Goal: Information Seeking & Learning: Understand process/instructions

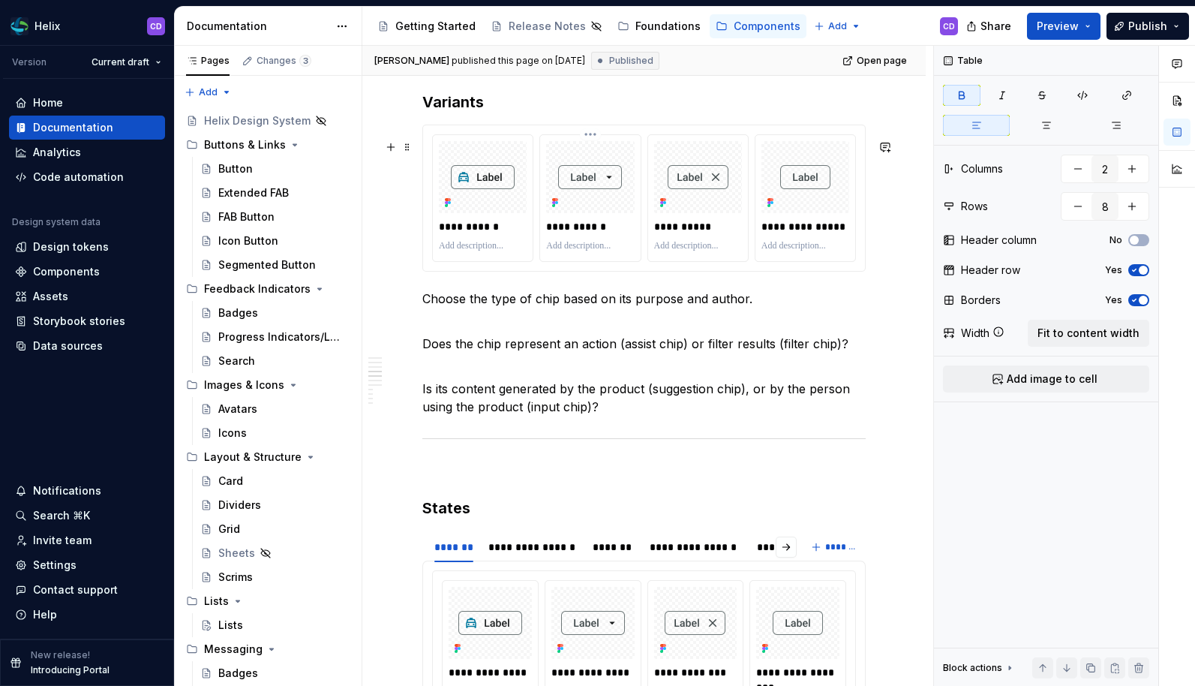
scroll to position [1841, 0]
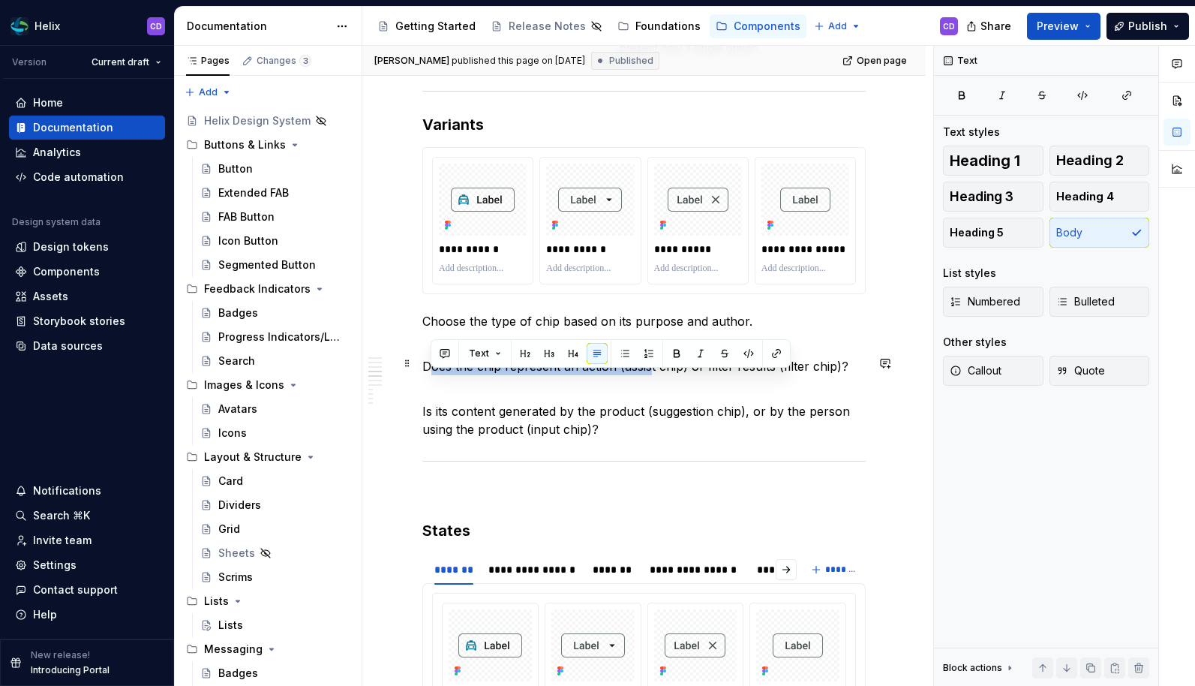
drag, startPoint x: 431, startPoint y: 386, endPoint x: 648, endPoint y: 380, distance: 216.9
click at [648, 375] on p "Does the chip represent an action (assist chip) or filter results (filter chip)?" at bounding box center [643, 357] width 443 height 36
click at [671, 375] on p "Does the chip represent an action (assist chip) or filter results (filter chip)?" at bounding box center [643, 357] width 443 height 36
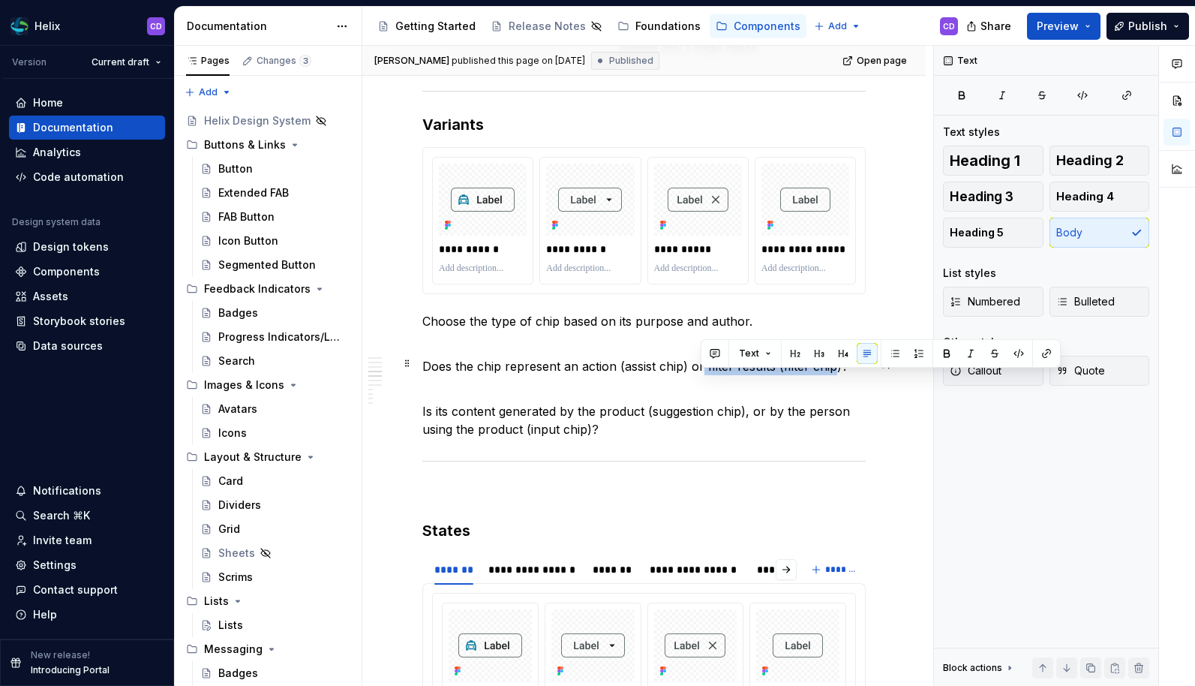
drag, startPoint x: 701, startPoint y: 382, endPoint x: 830, endPoint y: 383, distance: 128.3
click at [830, 375] on p "Does the chip represent an action (assist chip) or filter results (filter chip)?" at bounding box center [643, 357] width 443 height 36
click at [468, 437] on p "Is its content generated by the product (suggestion chip), or by the person usi…" at bounding box center [643, 411] width 443 height 54
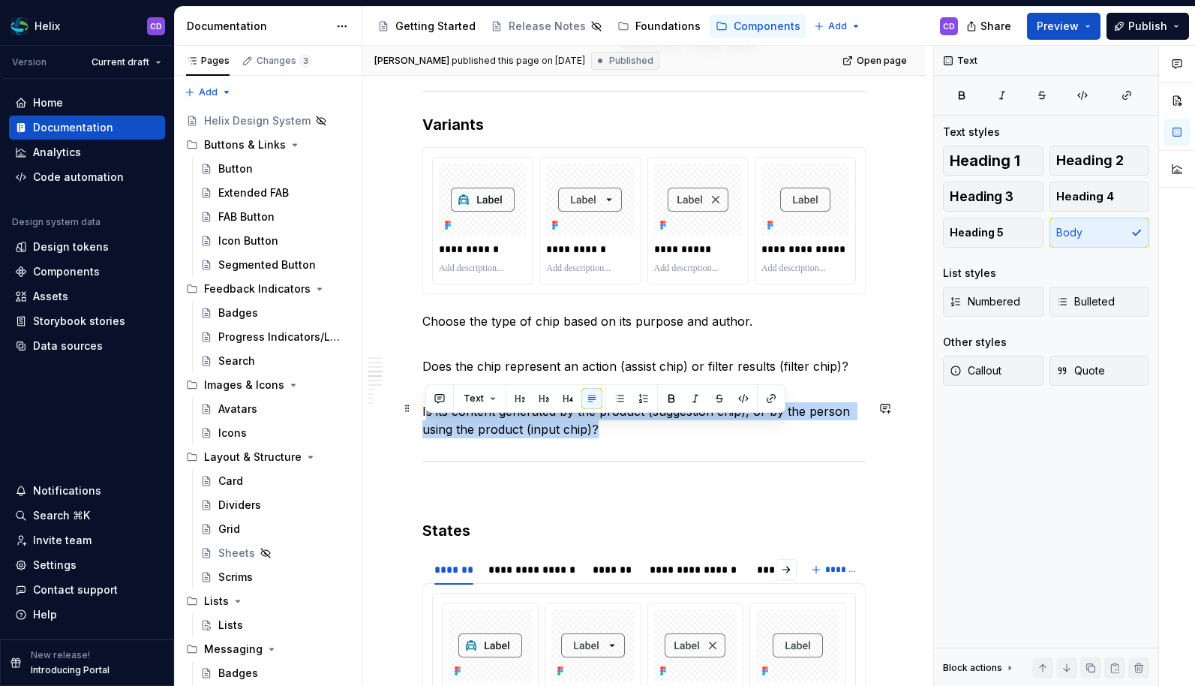
drag, startPoint x: 428, startPoint y: 428, endPoint x: 752, endPoint y: 430, distance: 324.1
click at [746, 433] on p "Is its content generated by the product (suggestion chip), or by the person usi…" at bounding box center [643, 411] width 443 height 54
click at [752, 430] on p "Is its content generated by the product (suggestion chip), or by the person usi…" at bounding box center [643, 411] width 443 height 54
drag, startPoint x: 752, startPoint y: 430, endPoint x: 611, endPoint y: 444, distance: 141.0
click at [611, 438] on p "Is its content generated by the product (suggestion chip), or by the person usi…" at bounding box center [643, 411] width 443 height 54
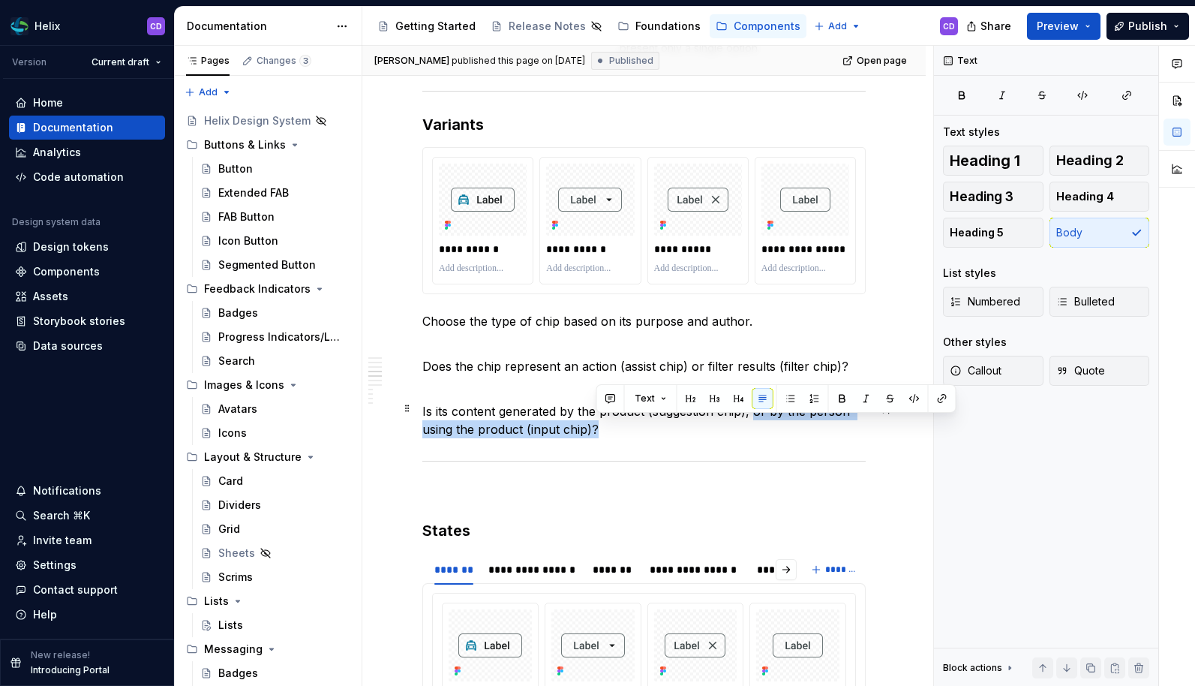
click at [499, 438] on p "Is its content generated by the product (suggestion chip), or by the person usi…" at bounding box center [643, 411] width 443 height 54
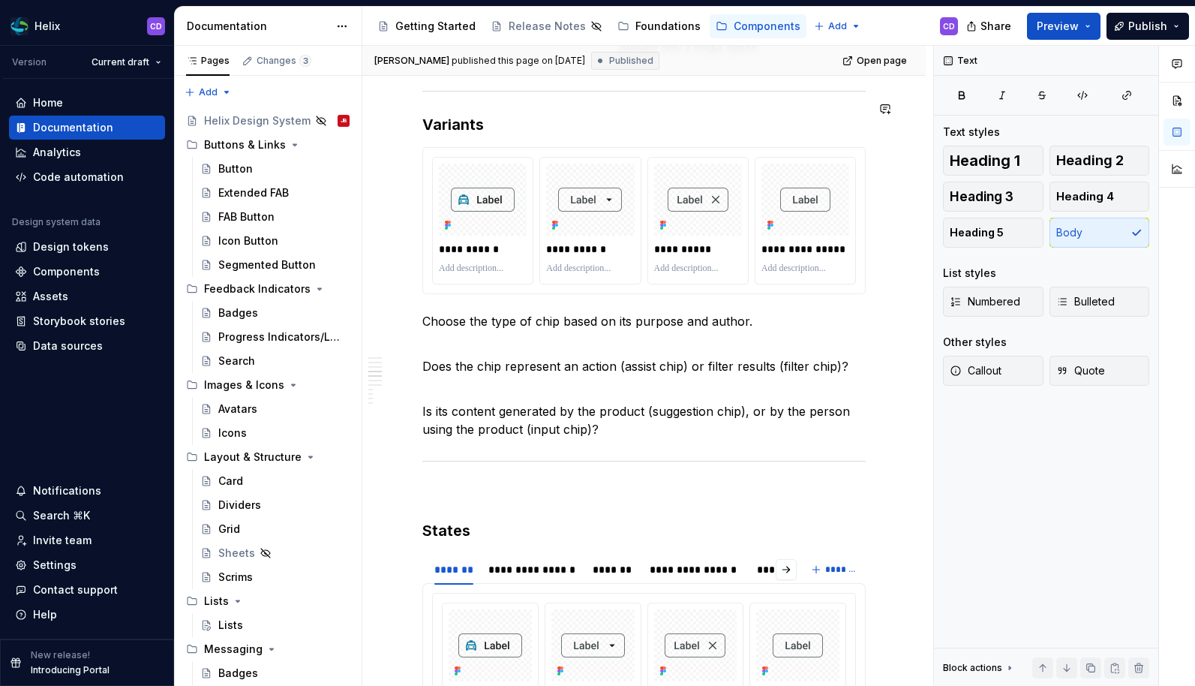
type textarea "*"
